Goal: Information Seeking & Learning: Learn about a topic

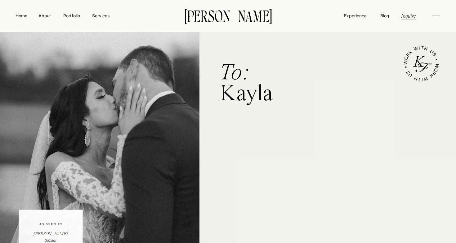
scroll to position [2, 0]
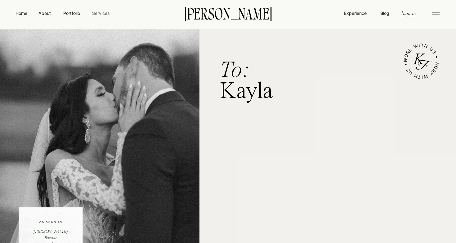
click at [104, 12] on nav "Services" at bounding box center [100, 13] width 18 height 7
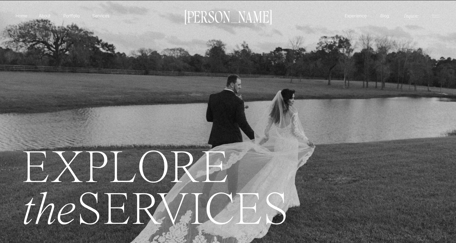
click at [235, 15] on p "[PERSON_NAME]" at bounding box center [228, 16] width 94 height 13
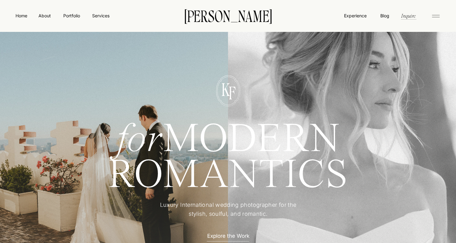
click at [413, 16] on nav "Inquire" at bounding box center [408, 15] width 16 height 7
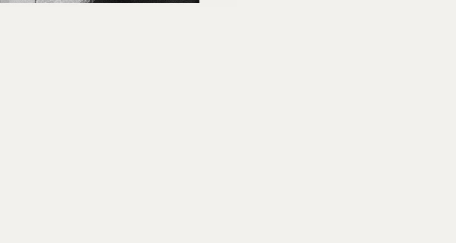
scroll to position [308, 0]
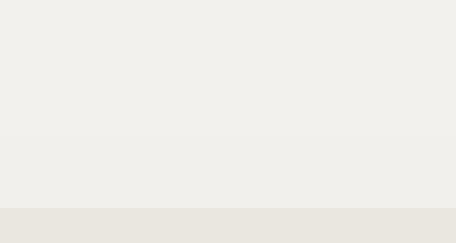
scroll to position [496, 0]
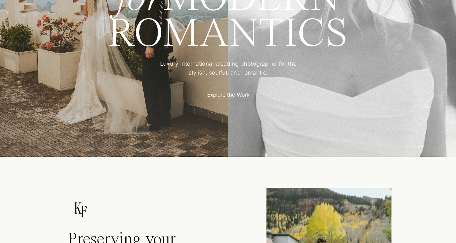
scroll to position [156, 0]
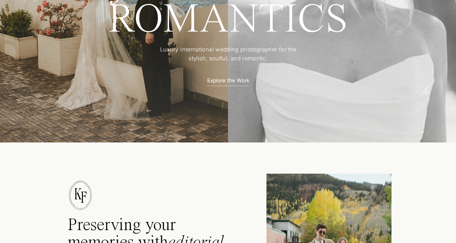
click at [235, 81] on p "Explore the Work" at bounding box center [228, 80] width 54 height 7
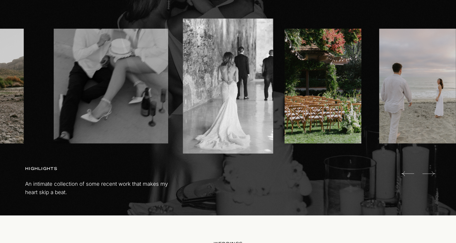
scroll to position [404, 0]
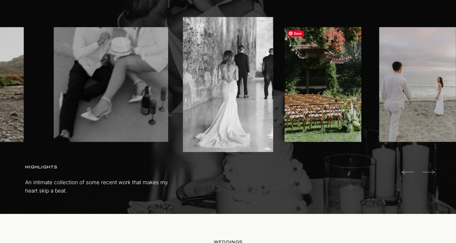
click at [311, 104] on img at bounding box center [322, 84] width 77 height 115
click at [431, 171] on icon at bounding box center [428, 172] width 13 height 12
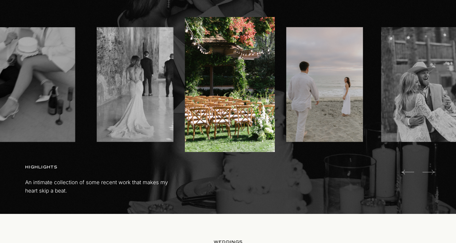
click at [431, 171] on icon at bounding box center [428, 172] width 13 height 12
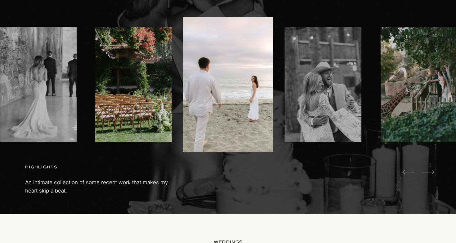
click at [432, 172] on icon at bounding box center [428, 172] width 13 height 5
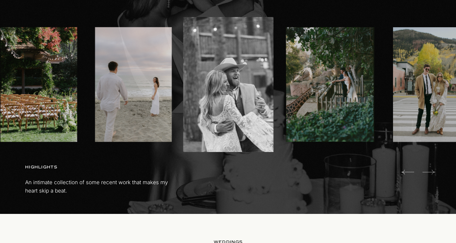
click at [432, 172] on icon at bounding box center [428, 172] width 13 height 12
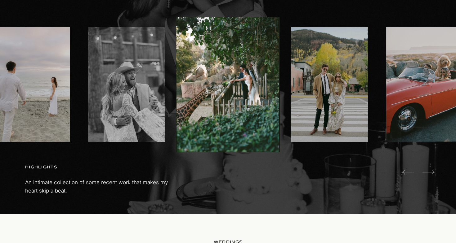
click at [432, 172] on icon at bounding box center [428, 172] width 13 height 12
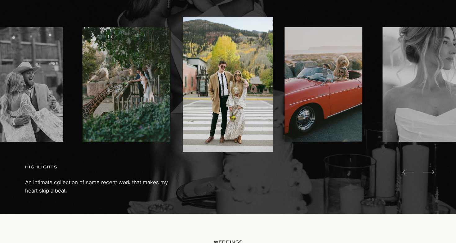
click at [432, 172] on icon at bounding box center [428, 172] width 13 height 12
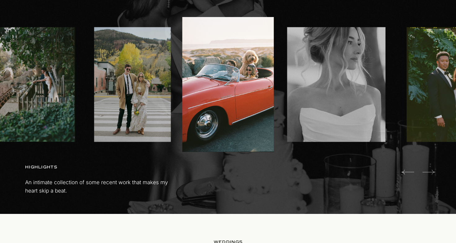
click at [432, 172] on icon at bounding box center [428, 172] width 13 height 12
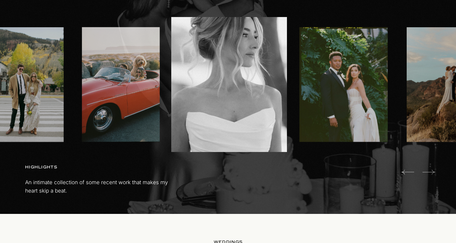
click at [432, 172] on icon at bounding box center [428, 172] width 13 height 12
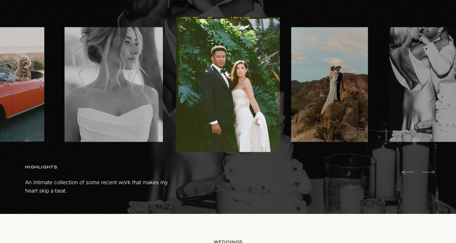
click at [432, 172] on icon at bounding box center [428, 172] width 13 height 12
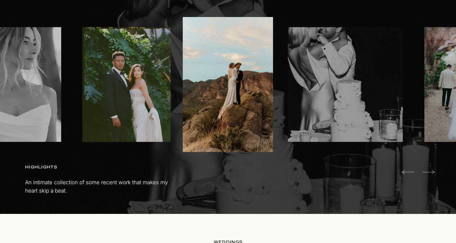
click at [432, 172] on icon at bounding box center [428, 172] width 13 height 12
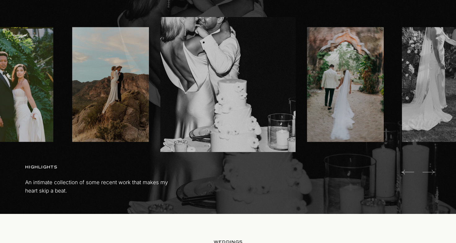
click at [432, 172] on icon at bounding box center [428, 172] width 13 height 12
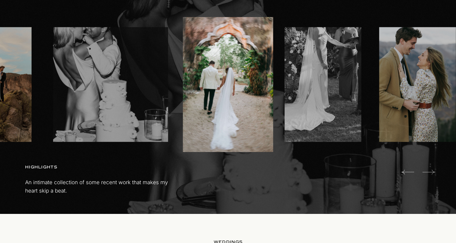
click at [432, 172] on icon at bounding box center [428, 172] width 13 height 12
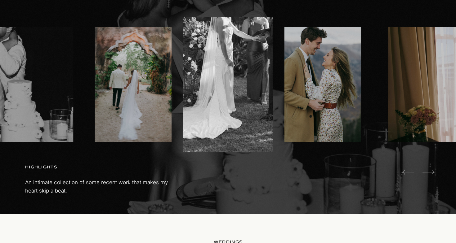
click at [432, 172] on icon at bounding box center [428, 172] width 13 height 12
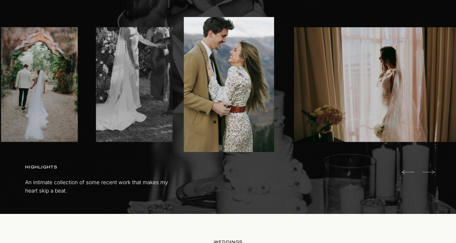
click at [432, 172] on icon at bounding box center [428, 172] width 13 height 12
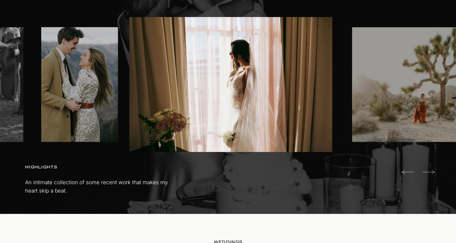
click at [432, 172] on icon at bounding box center [428, 172] width 13 height 12
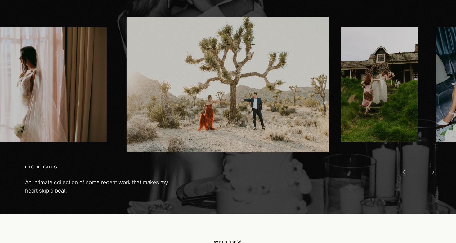
click at [432, 172] on icon at bounding box center [428, 172] width 13 height 12
